Goal: Obtain resource: Download file/media

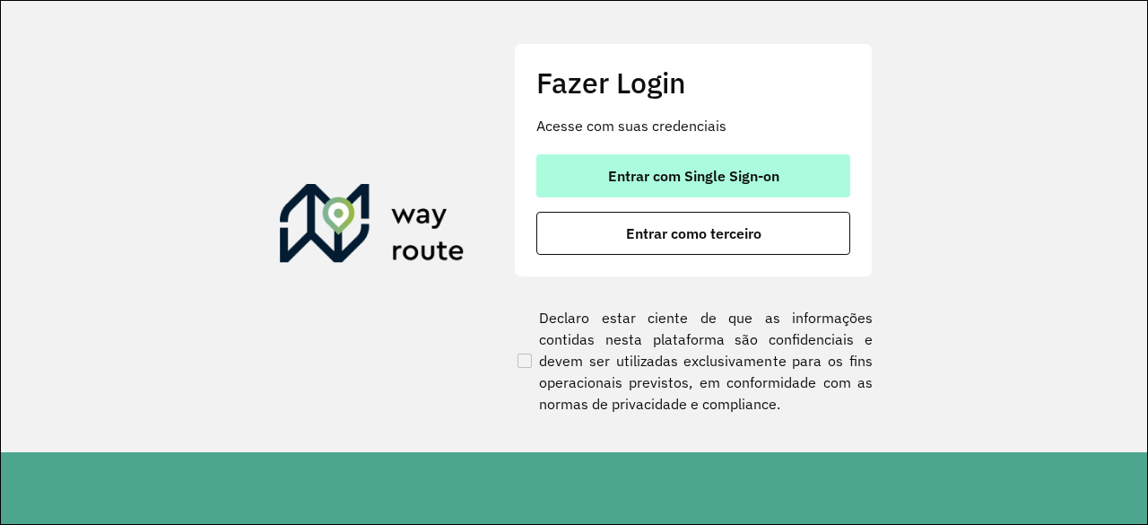
click at [686, 170] on span "Entrar com Single Sign-on" at bounding box center [693, 176] width 171 height 14
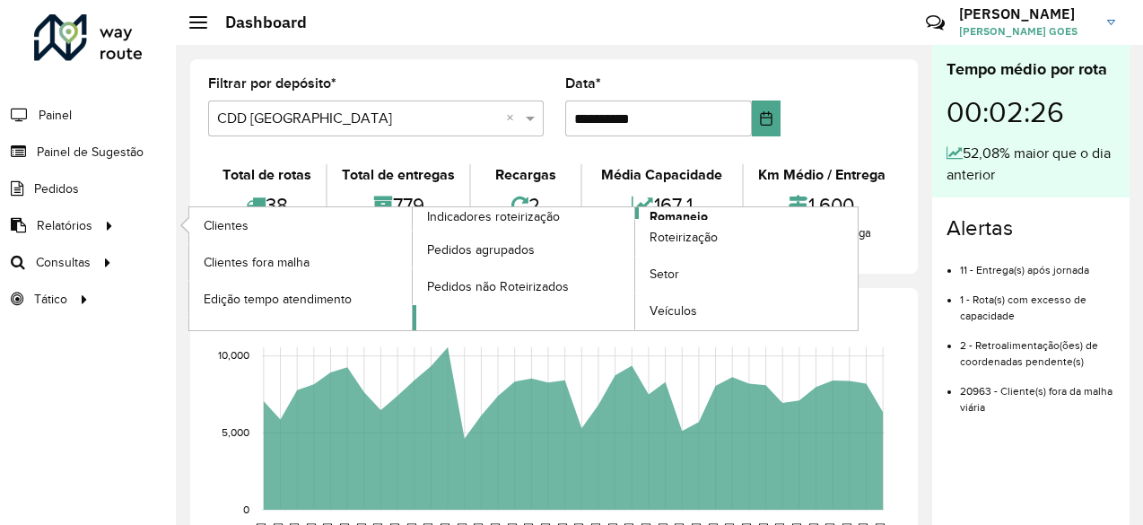
click at [677, 214] on span "Romaneio" at bounding box center [679, 216] width 58 height 19
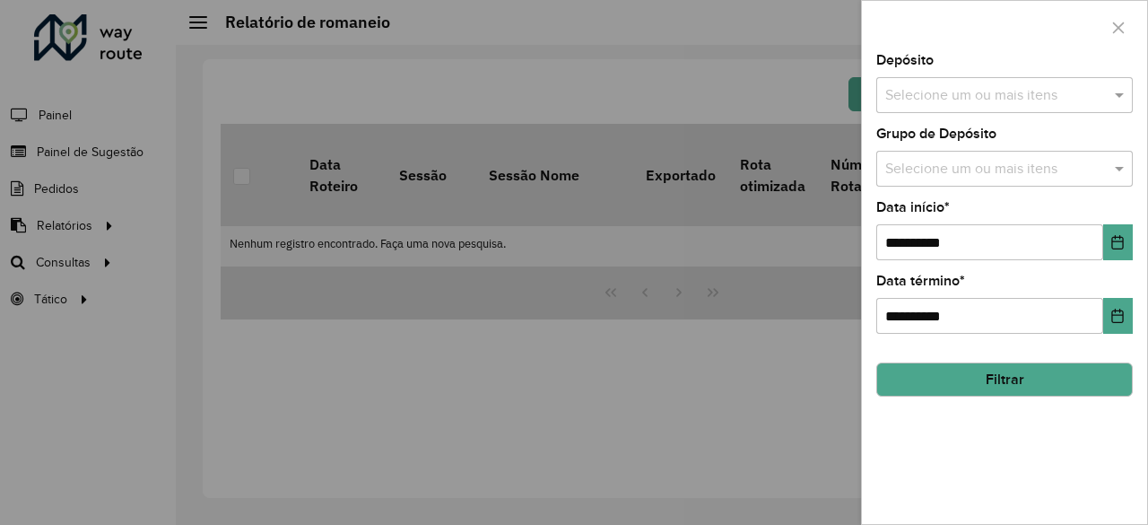
click at [999, 91] on input "text" at bounding box center [996, 96] width 230 height 22
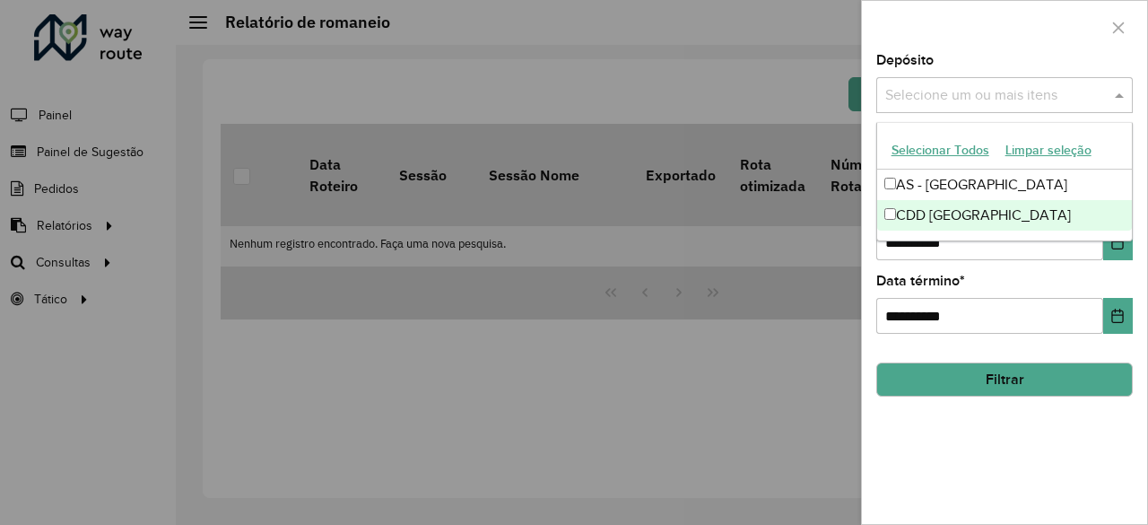
click at [921, 231] on ng-dropdown-panel "Selecionar Todos Limpar seleção AS - Fortaleza CDD [GEOGRAPHIC_DATA]" at bounding box center [1006, 181] width 258 height 119
click at [995, 419] on div "**********" at bounding box center [1004, 289] width 285 height 470
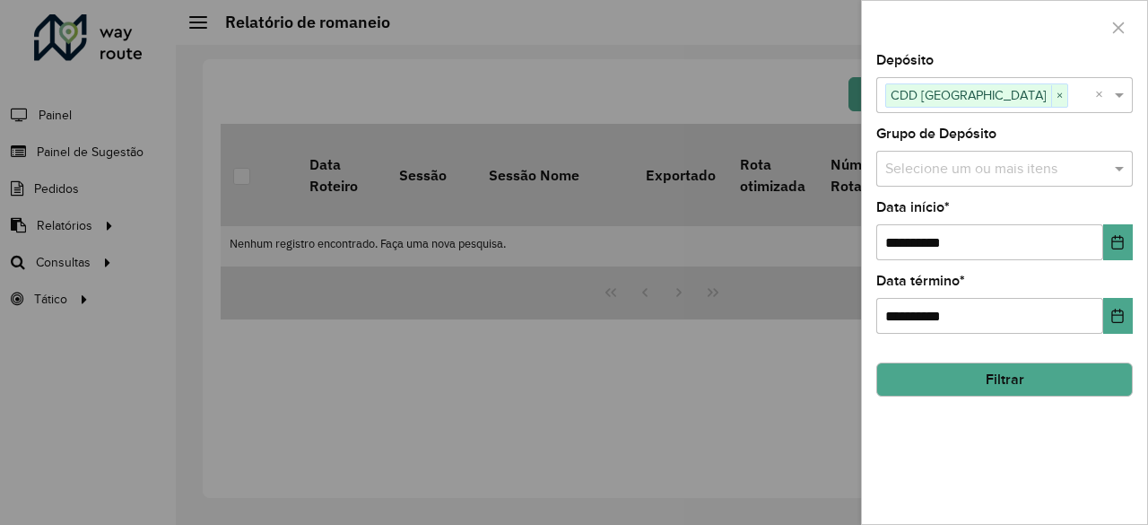
click at [1090, 182] on div "Selecione um ou mais itens" at bounding box center [1005, 169] width 257 height 36
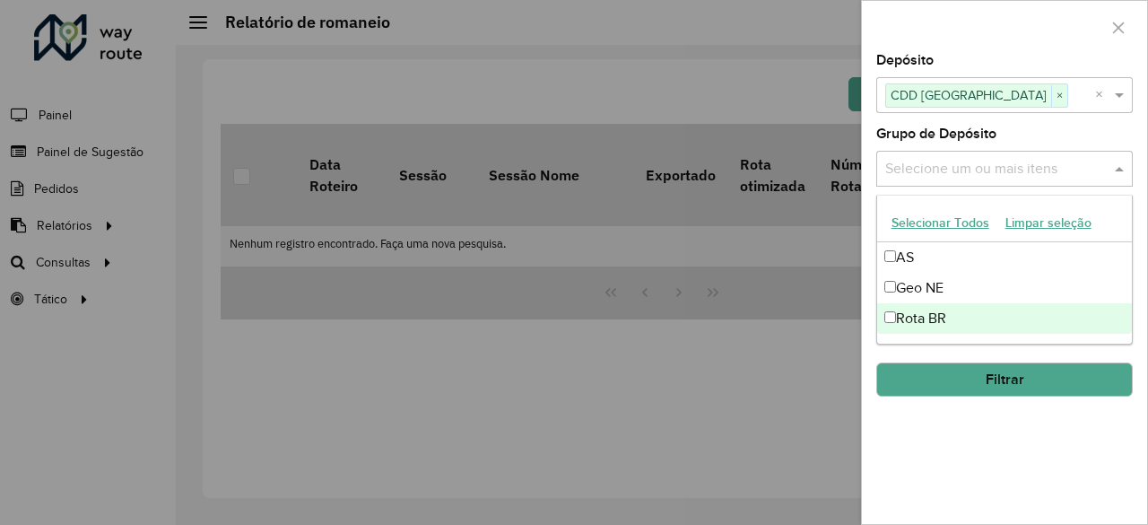
click at [900, 317] on div "Rota BR" at bounding box center [1006, 318] width 256 height 31
click at [965, 390] on button "Filtrar" at bounding box center [1005, 379] width 257 height 34
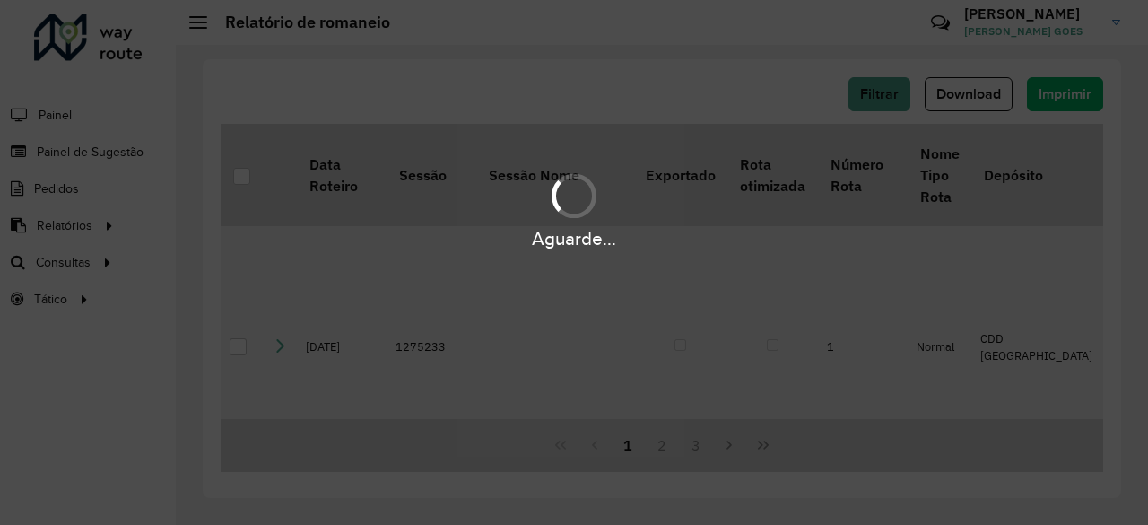
click at [965, 390] on div "Aguarde..." at bounding box center [574, 262] width 1148 height 525
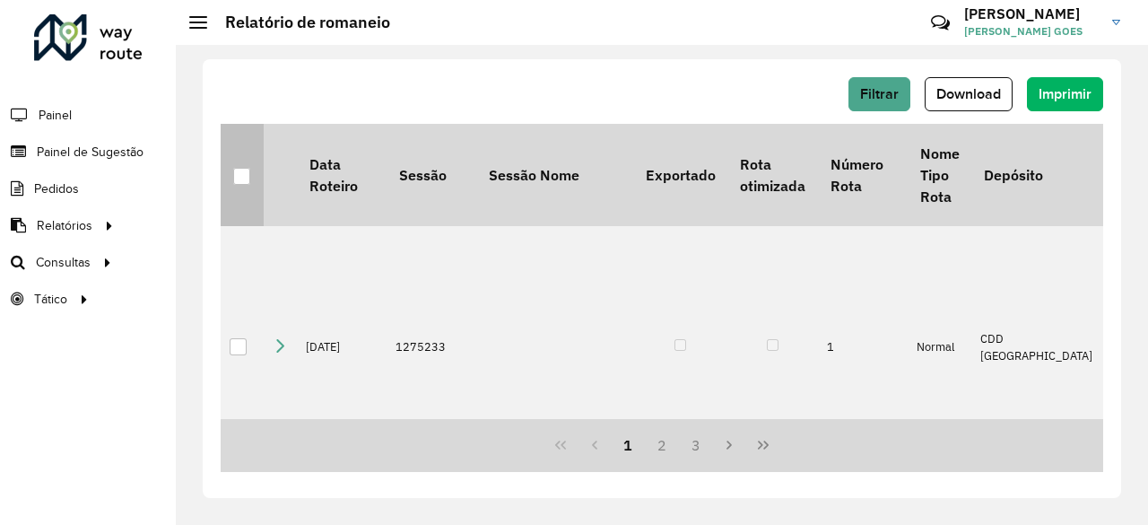
click at [248, 177] on div at bounding box center [241, 176] width 17 height 17
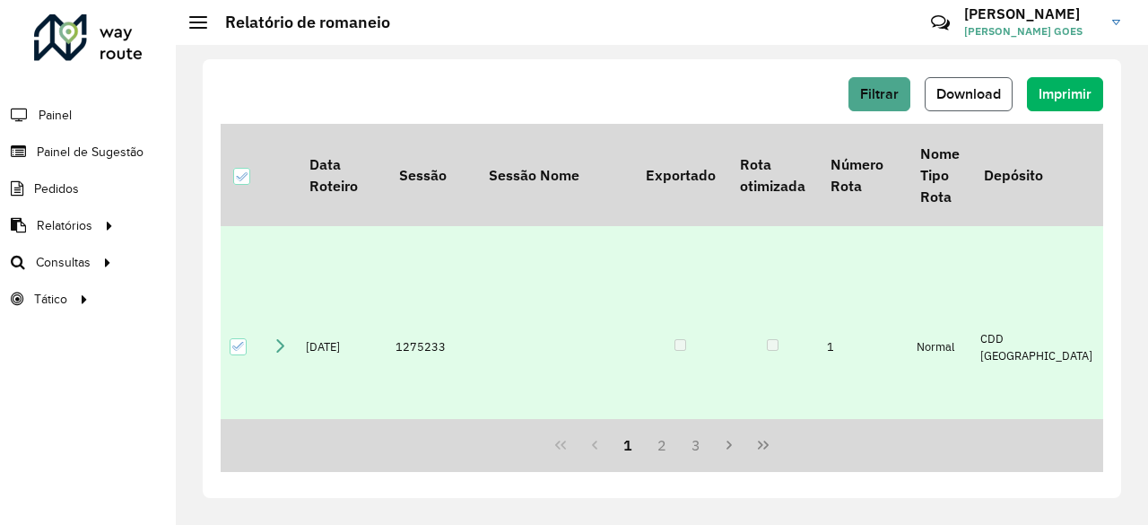
click at [996, 94] on span "Download" at bounding box center [969, 93] width 65 height 15
